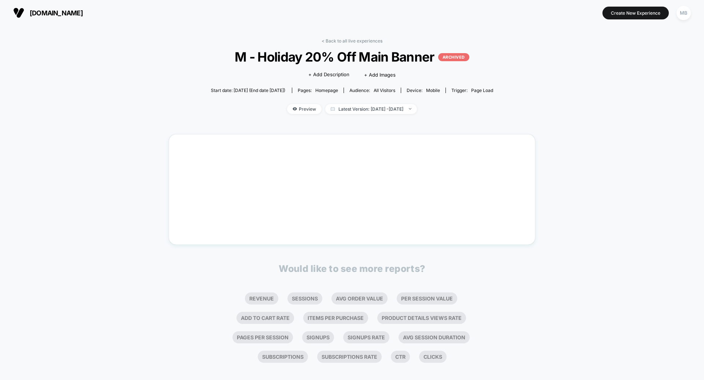
click at [56, 16] on span "[DOMAIN_NAME]" at bounding box center [56, 13] width 53 height 8
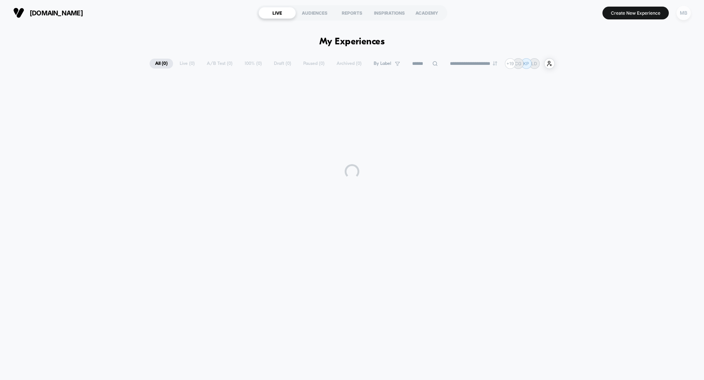
click at [687, 11] on div "MB" at bounding box center [683, 13] width 14 height 14
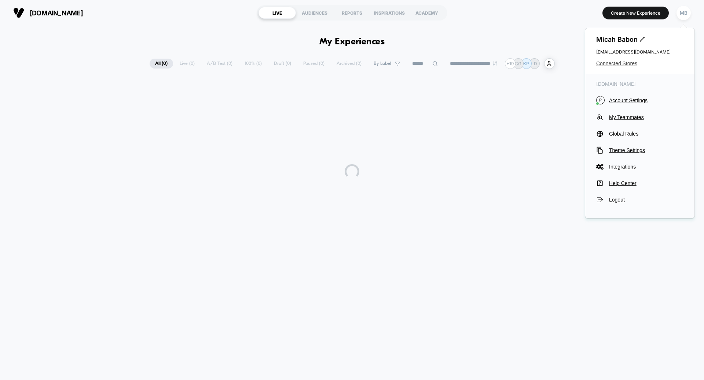
click at [621, 64] on span "Connected Stores" at bounding box center [639, 63] width 87 height 6
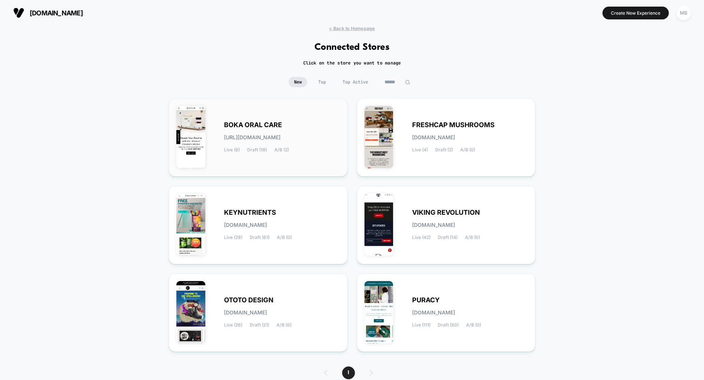
click at [243, 131] on div "BOKA ORAL CARE [URL][DOMAIN_NAME] Live (8) Draft (19) A/B (2)" at bounding box center [282, 137] width 116 height 30
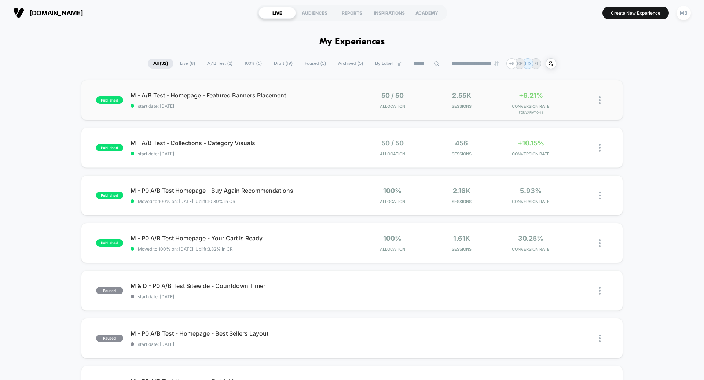
click at [274, 109] on div "published M - A/B Test - Homepage - Featured Banners Placement start date: [DAT…" at bounding box center [352, 100] width 542 height 40
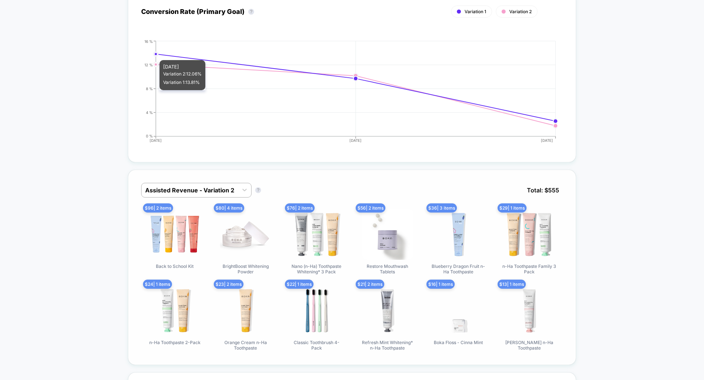
scroll to position [325, 0]
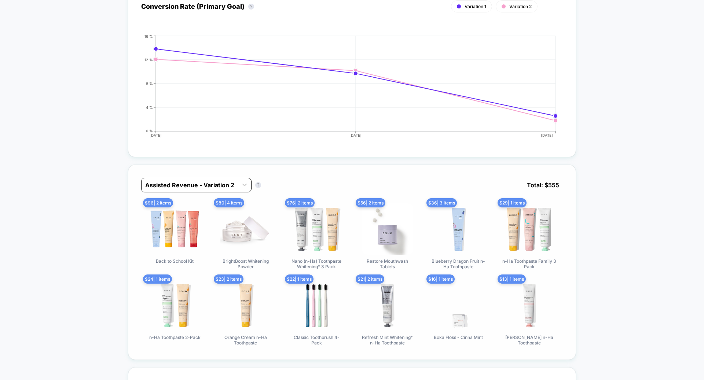
click at [222, 185] on div at bounding box center [189, 185] width 89 height 9
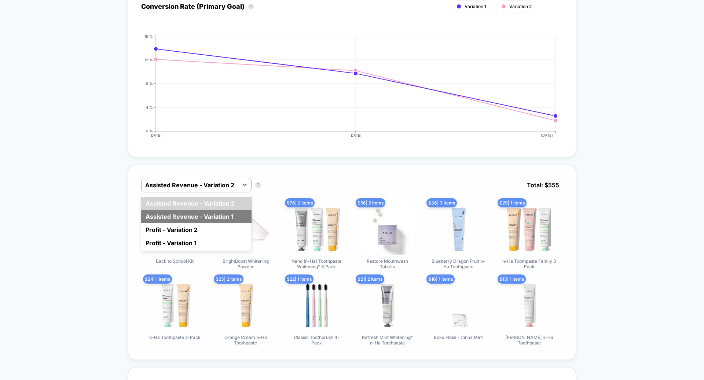
click at [221, 216] on div "Assisted Revenue - Variation 1" at bounding box center [196, 216] width 110 height 13
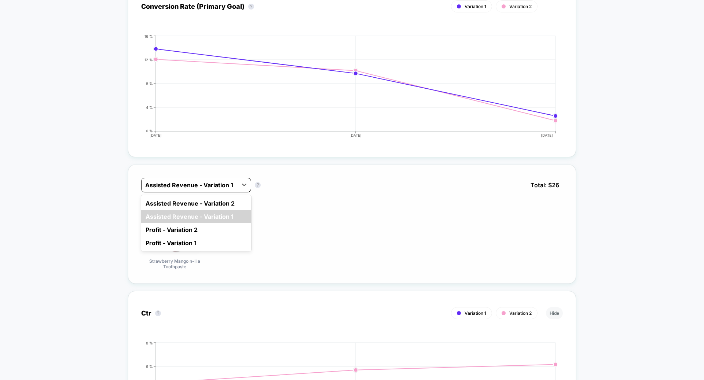
click at [230, 181] on div at bounding box center [189, 185] width 89 height 9
click at [224, 229] on div "Profit - Variation 2" at bounding box center [196, 229] width 110 height 13
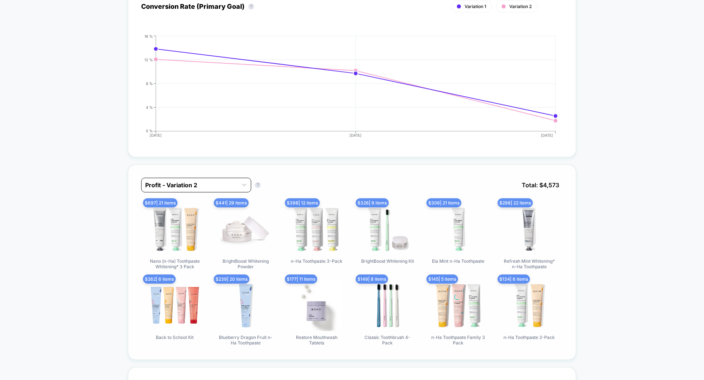
click at [228, 183] on div at bounding box center [189, 185] width 89 height 9
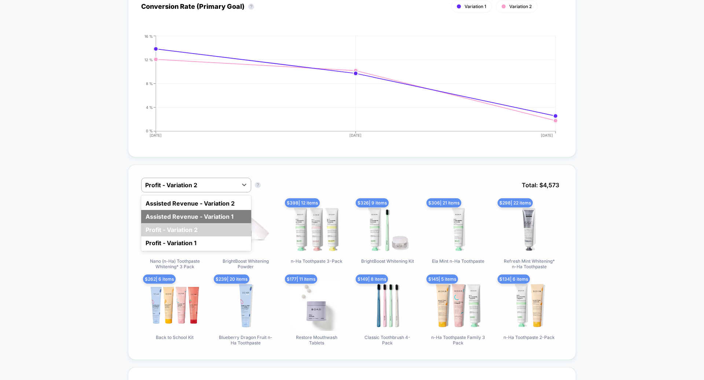
click at [234, 211] on div "Assisted Revenue - Variation 1" at bounding box center [196, 216] width 110 height 13
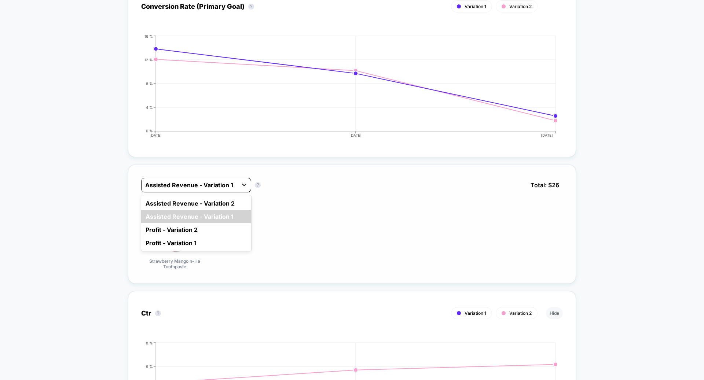
click at [238, 180] on div at bounding box center [244, 184] width 13 height 13
click at [233, 197] on div "Assisted Revenue - Variation 2" at bounding box center [196, 203] width 110 height 13
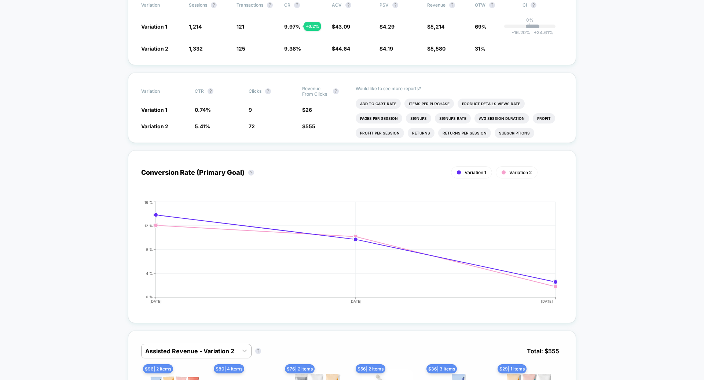
scroll to position [0, 0]
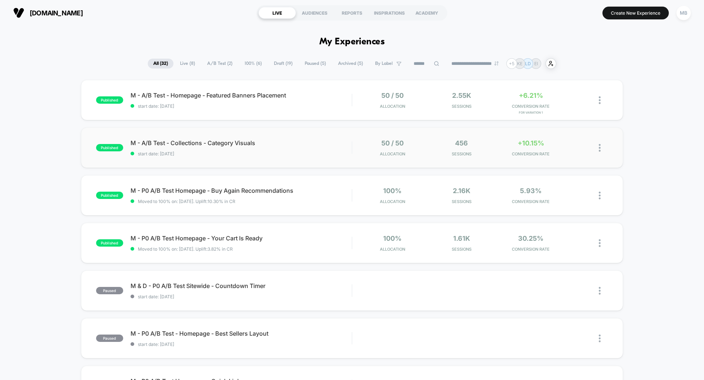
click at [241, 157] on div "published M - A/B Test - Collections - Category Visuals start date: [DATE] 50 /…" at bounding box center [352, 148] width 542 height 40
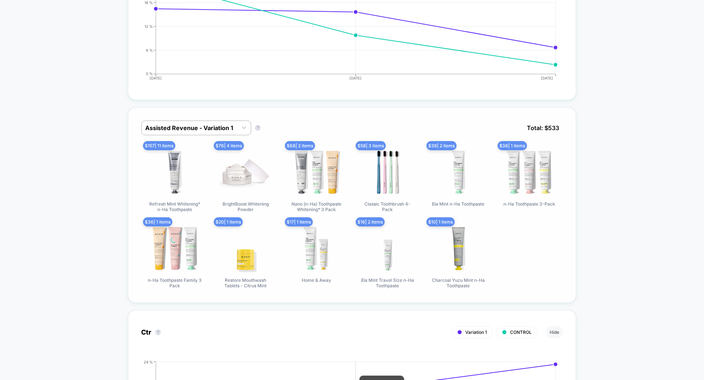
scroll to position [375, 0]
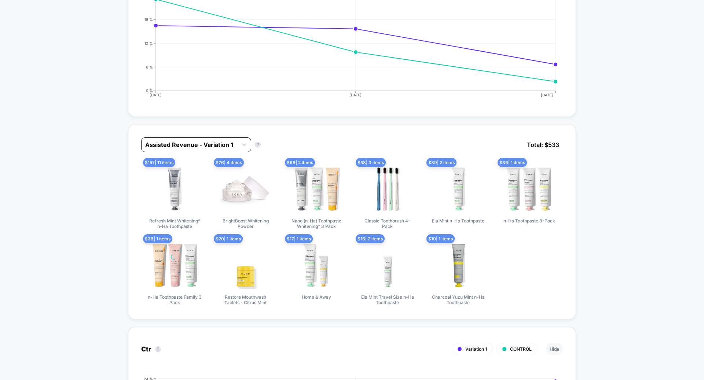
click at [200, 137] on div "Assisted Revenue - Variation 1" at bounding box center [196, 144] width 110 height 15
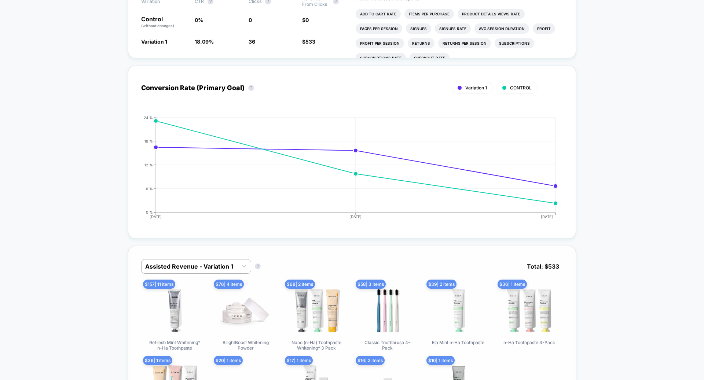
scroll to position [0, 0]
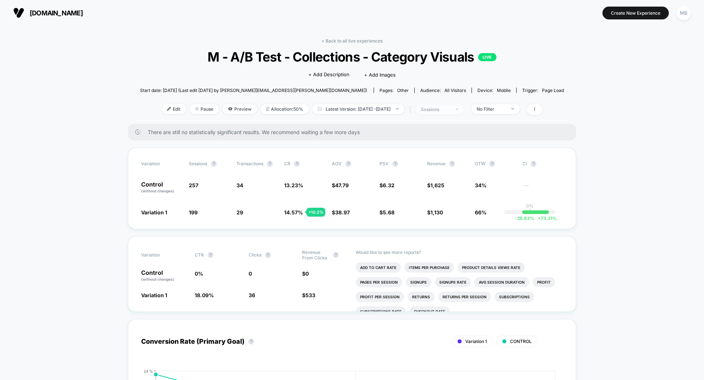
click at [450, 107] on div "sessions" at bounding box center [435, 109] width 29 height 5
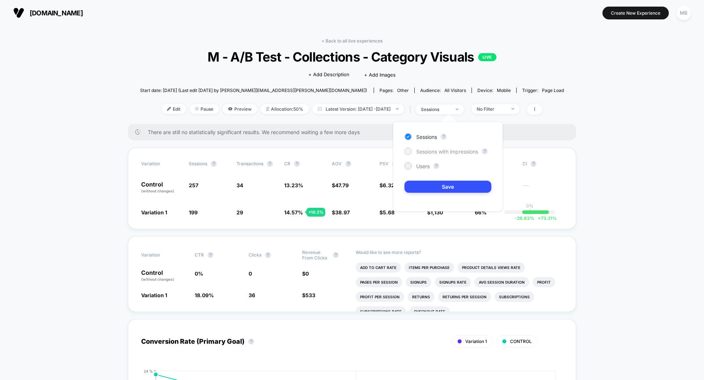
click at [405, 152] on div at bounding box center [407, 150] width 5 height 5
click at [432, 187] on button "Save" at bounding box center [447, 187] width 87 height 12
